Goal: Task Accomplishment & Management: Manage account settings

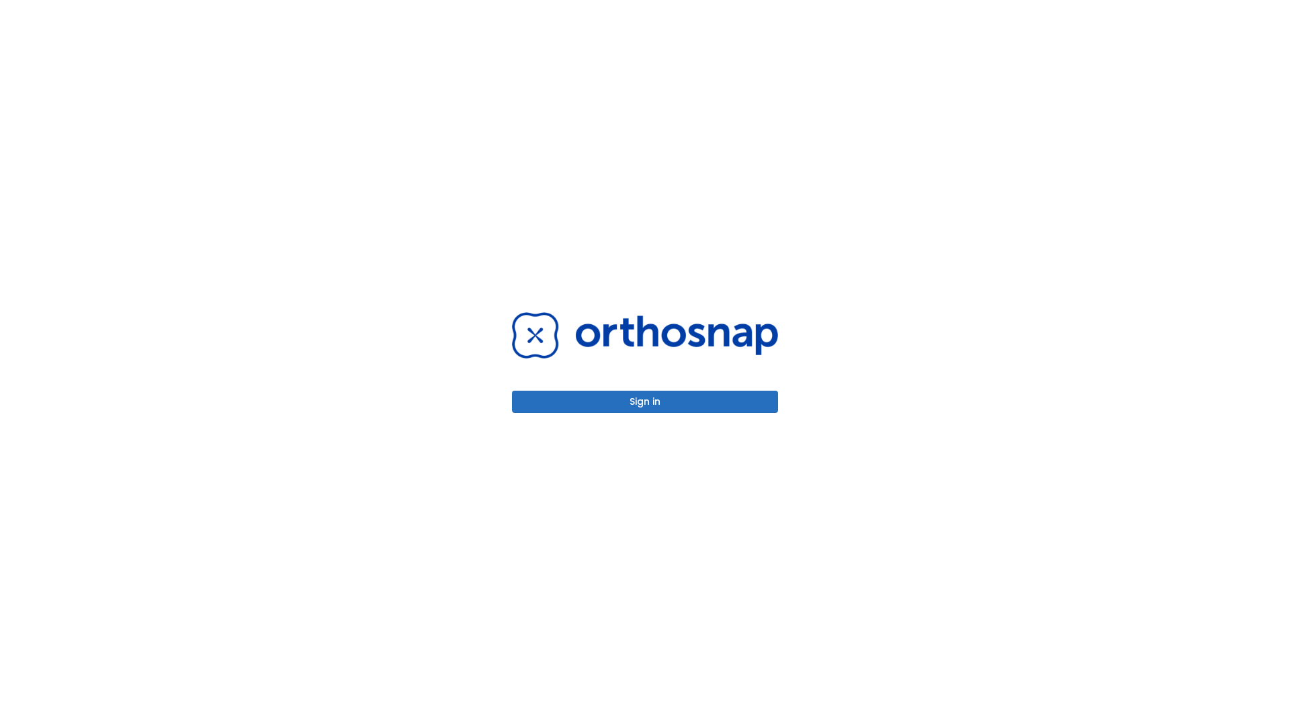
click at [645, 402] on button "Sign in" at bounding box center [645, 402] width 266 height 22
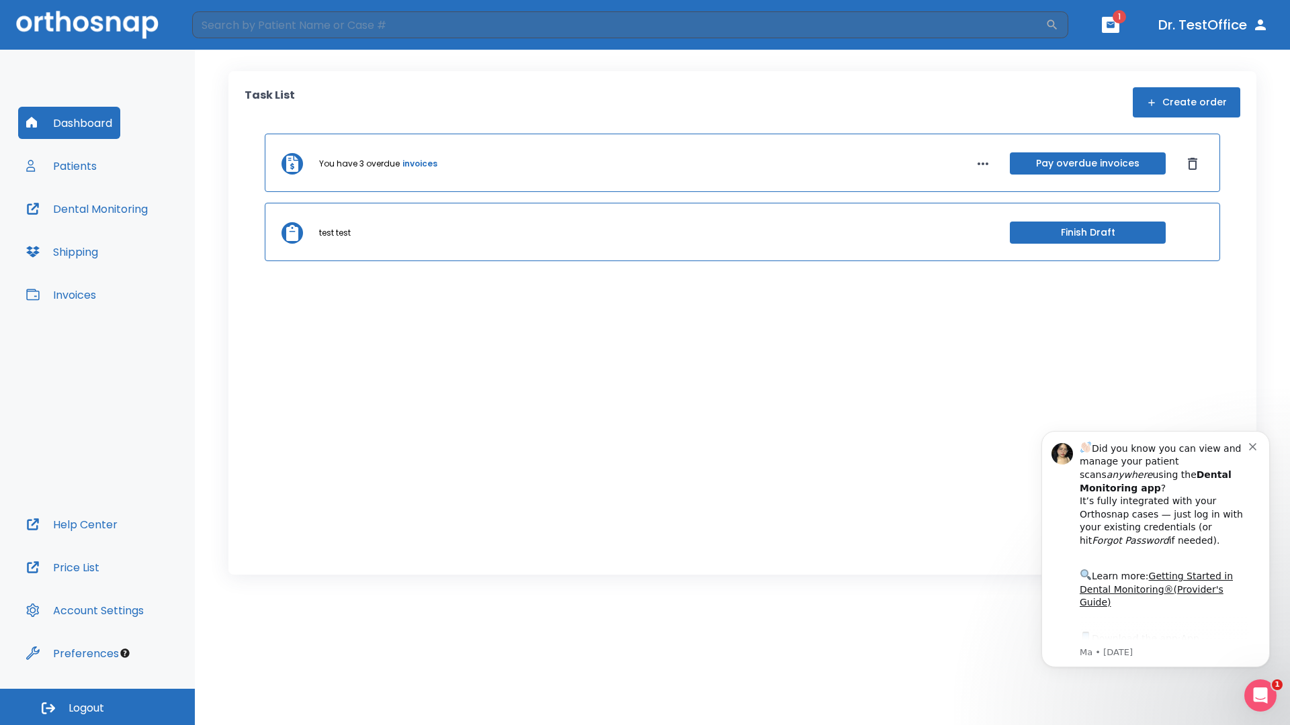
click at [97, 707] on span "Logout" at bounding box center [87, 708] width 36 height 15
